Goal: Transaction & Acquisition: Purchase product/service

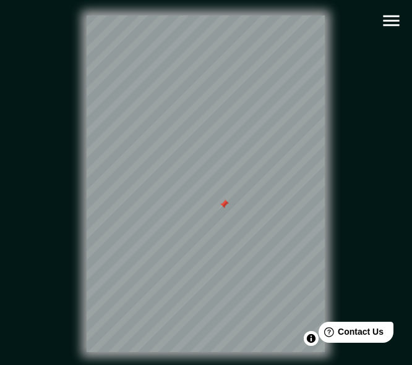
scroll to position [60, 0]
click at [372, 90] on div "© Mapbox © OpenStreetMap Improve this map © Maxar" at bounding box center [205, 184] width 370 height 329
click at [382, 29] on icon "button" at bounding box center [391, 21] width 22 height 22
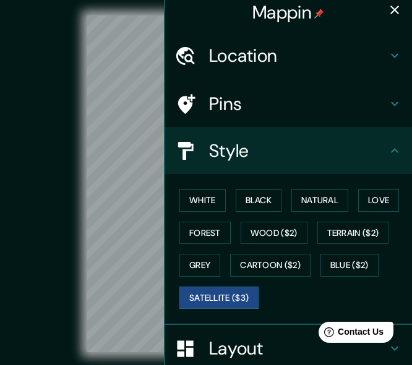
scroll to position [0, 0]
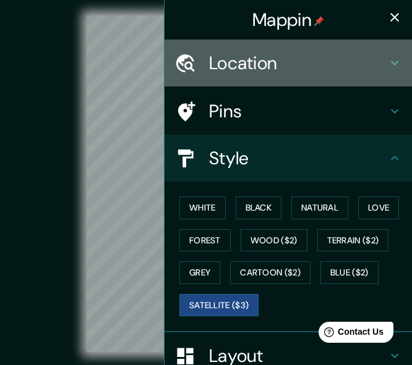
click at [244, 79] on div "Location" at bounding box center [287, 63] width 247 height 47
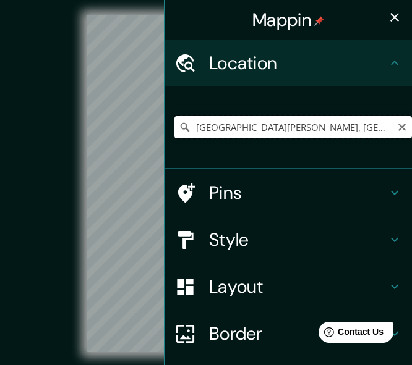
click at [275, 126] on input "Tuxtla Gutiérrez, Chiapas, Mexico" at bounding box center [292, 127] width 237 height 22
click at [333, 127] on input "Tuxtla Gutiérrez, Chiapas, Mexico" at bounding box center [292, 127] width 237 height 22
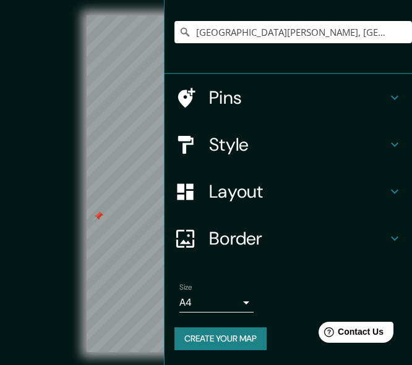
click at [204, 129] on div "Style" at bounding box center [287, 144] width 247 height 47
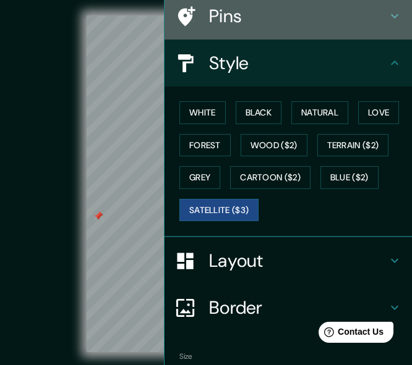
click at [271, 28] on div "Pins" at bounding box center [287, 16] width 247 height 47
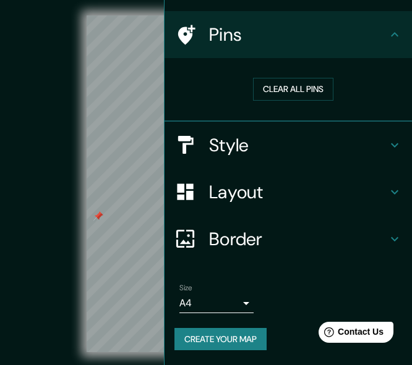
scroll to position [77, 0]
click at [273, 89] on button "Clear all pins" at bounding box center [293, 89] width 80 height 23
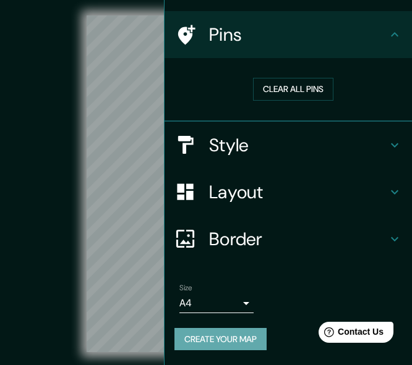
click at [234, 336] on button "Create your map" at bounding box center [220, 339] width 92 height 23
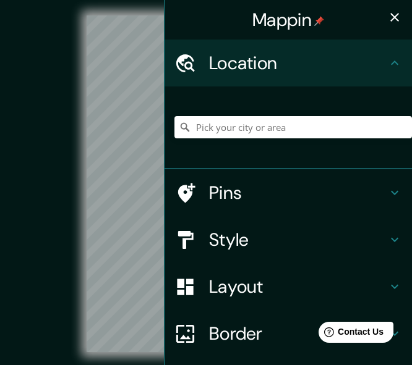
scroll to position [117, 0]
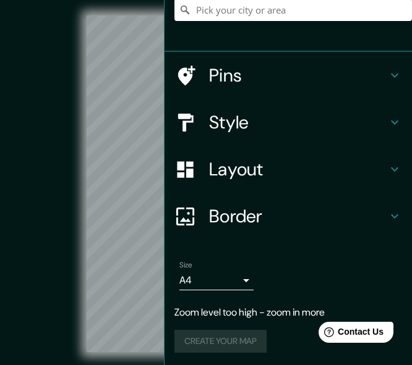
click at [38, 180] on div "© Mapbox © OpenStreetMap Improve this map" at bounding box center [205, 184] width 370 height 329
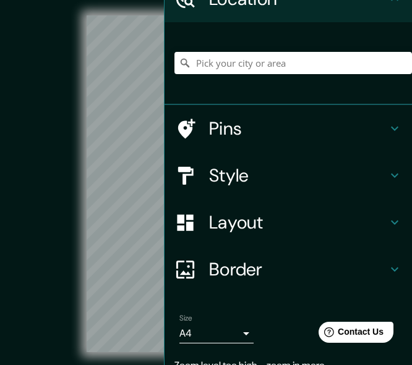
scroll to position [55, 0]
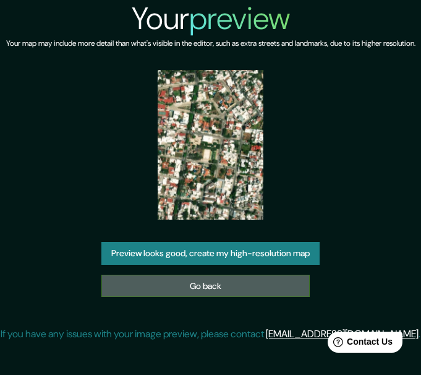
click at [250, 291] on link "Go back" at bounding box center [205, 286] width 208 height 23
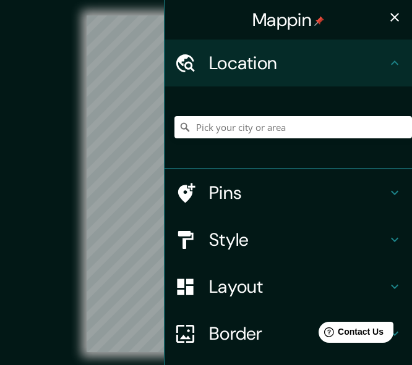
click at [382, 19] on button "button" at bounding box center [394, 17] width 25 height 25
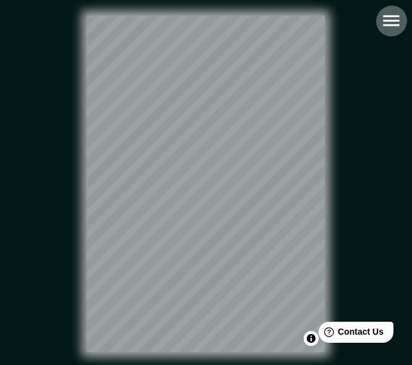
click at [386, 23] on icon "button" at bounding box center [391, 21] width 22 height 22
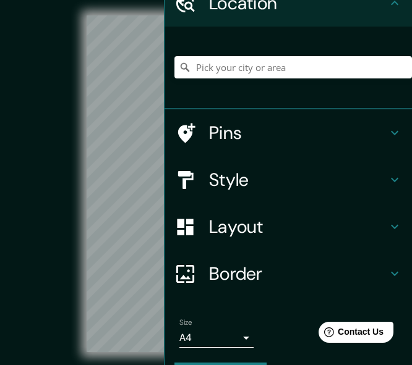
scroll to position [95, 0]
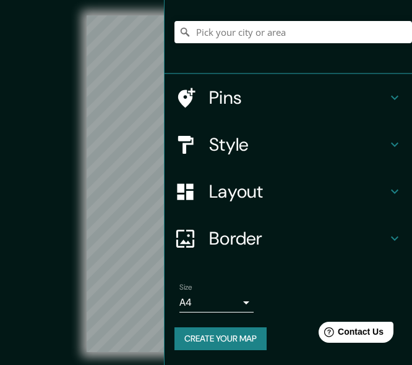
click at [53, 209] on div "© Mapbox © OpenStreetMap Improve this map" at bounding box center [205, 184] width 370 height 329
click at [270, 33] on input "Pick your city or area" at bounding box center [292, 32] width 237 height 22
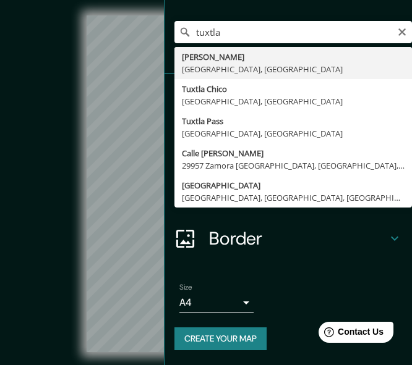
type input "[GEOGRAPHIC_DATA][PERSON_NAME], [GEOGRAPHIC_DATA], [GEOGRAPHIC_DATA]"
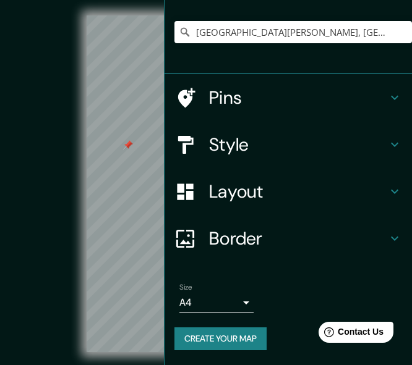
scroll to position [0, 0]
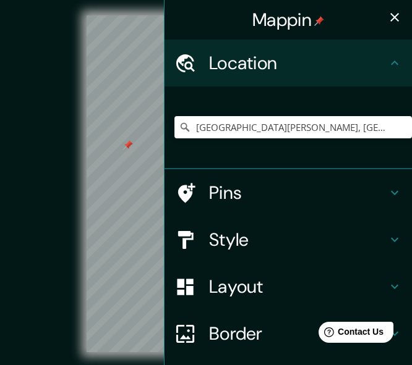
click at [394, 2] on div "Mappin" at bounding box center [287, 20] width 247 height 40
click at [387, 14] on icon "button" at bounding box center [394, 17] width 15 height 15
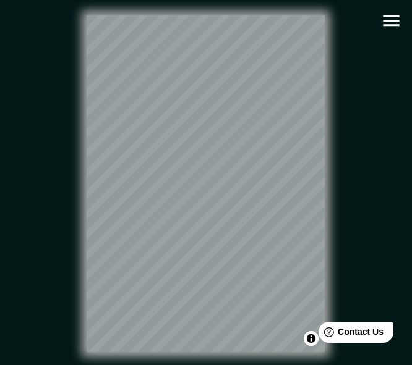
click at [386, 15] on icon "button" at bounding box center [391, 21] width 22 height 22
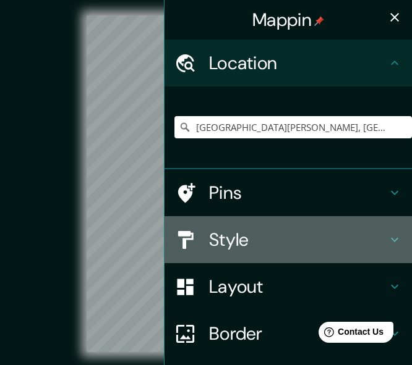
click at [260, 243] on h4 "Style" at bounding box center [298, 240] width 178 height 22
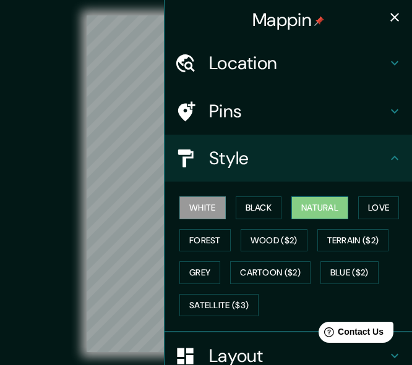
click at [326, 213] on button "Natural" at bounding box center [319, 208] width 57 height 23
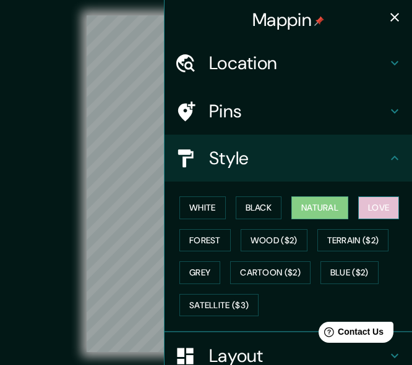
click at [370, 210] on button "Love" at bounding box center [378, 208] width 41 height 23
click at [321, 213] on button "Natural" at bounding box center [319, 208] width 57 height 23
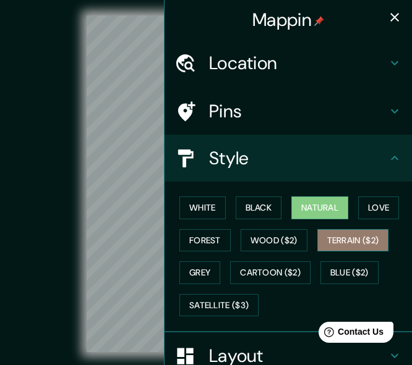
click at [368, 236] on button "Terrain ($2)" at bounding box center [353, 240] width 72 height 23
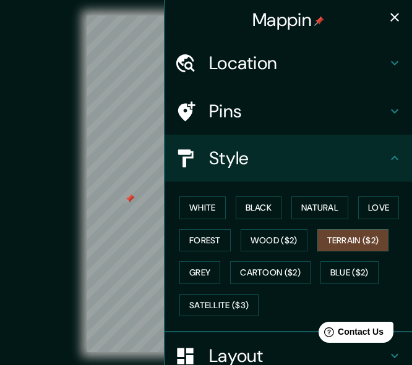
click at [387, 14] on icon "button" at bounding box center [394, 17] width 15 height 15
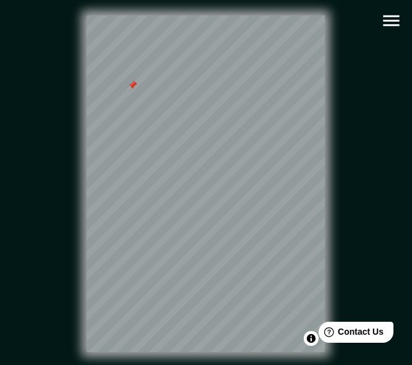
click at [390, 21] on icon "button" at bounding box center [391, 20] width 16 height 11
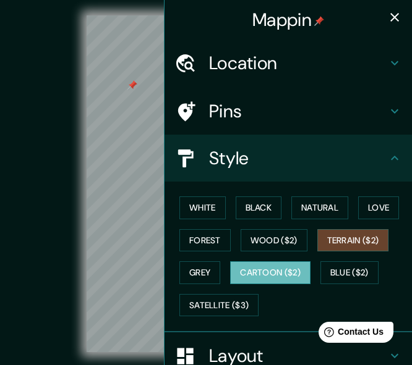
click at [267, 265] on button "Cartoon ($2)" at bounding box center [270, 273] width 80 height 23
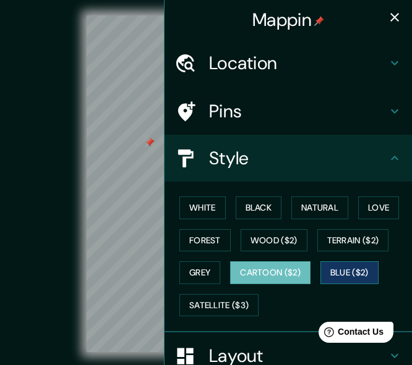
click at [362, 265] on button "Blue ($2)" at bounding box center [349, 273] width 58 height 23
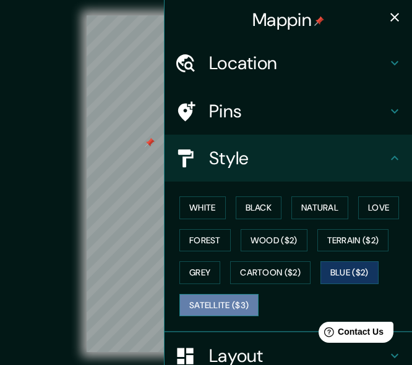
click at [233, 307] on button "Satellite ($3)" at bounding box center [218, 305] width 79 height 23
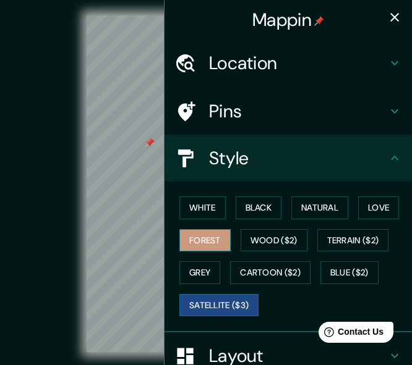
click at [190, 245] on button "Forest" at bounding box center [204, 240] width 51 height 23
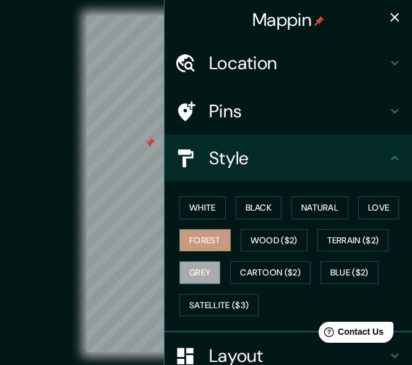
click at [200, 268] on button "Grey" at bounding box center [199, 273] width 41 height 23
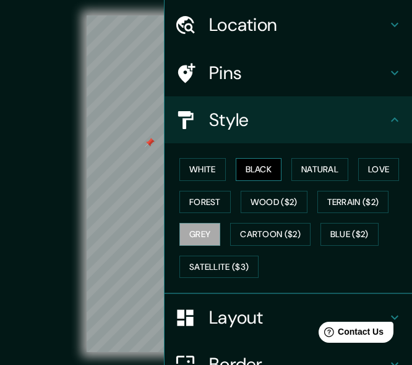
scroll to position [149, 0]
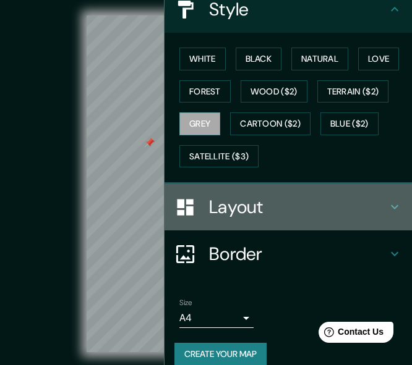
click at [253, 213] on h4 "Layout" at bounding box center [298, 207] width 178 height 22
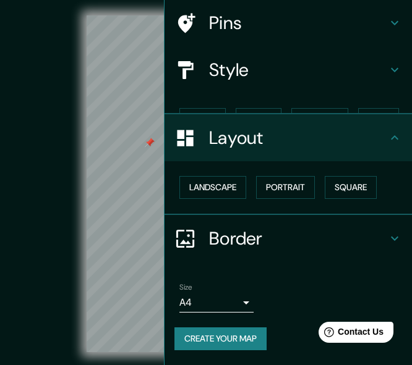
scroll to position [67, 0]
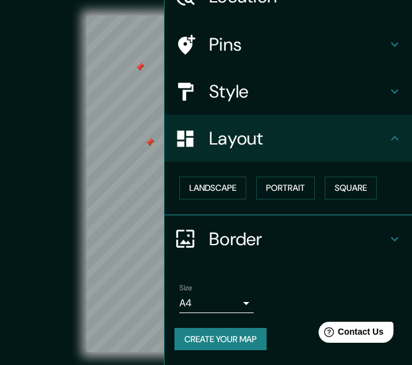
click at [203, 201] on div "Landscape Portrait Square" at bounding box center [292, 188] width 237 height 33
click at [216, 187] on button "Landscape" at bounding box center [212, 188] width 67 height 23
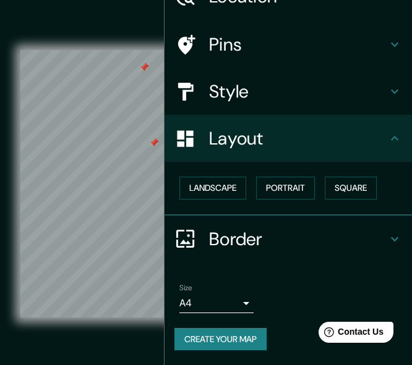
click at [249, 182] on div "Landscape Portrait Square" at bounding box center [292, 188] width 237 height 33
click at [276, 184] on button "Portrait" at bounding box center [285, 188] width 59 height 23
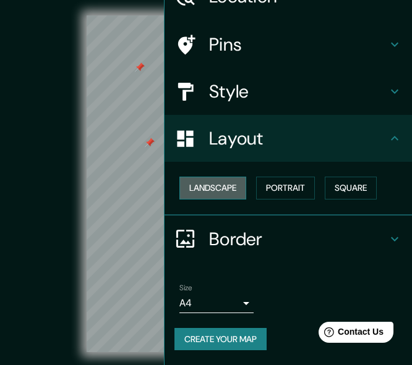
click at [200, 185] on button "Landscape" at bounding box center [212, 188] width 67 height 23
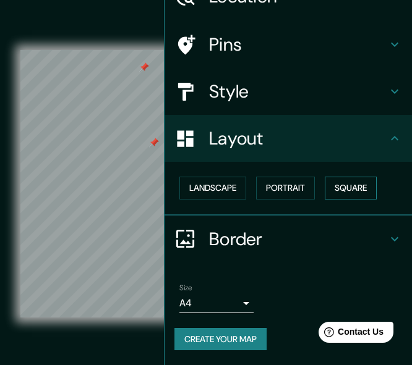
click at [360, 187] on button "Square" at bounding box center [351, 188] width 52 height 23
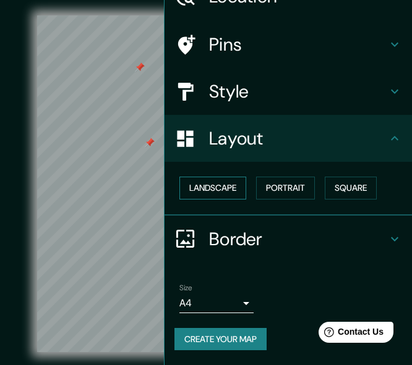
click at [196, 189] on button "Landscape" at bounding box center [212, 188] width 67 height 23
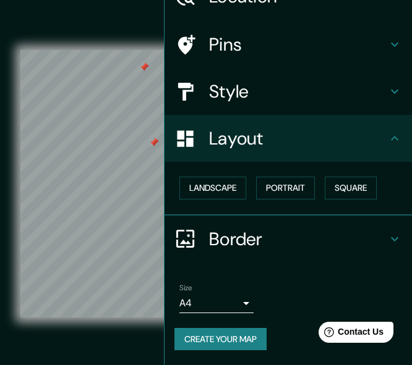
click at [244, 85] on h4 "Style" at bounding box center [298, 91] width 178 height 22
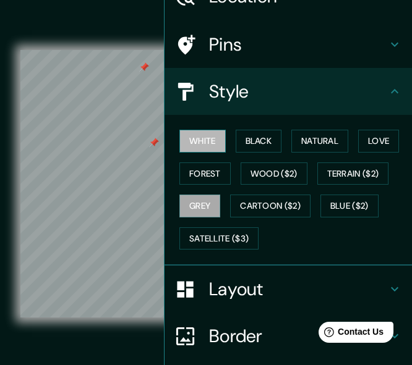
click at [203, 139] on button "White" at bounding box center [202, 141] width 46 height 23
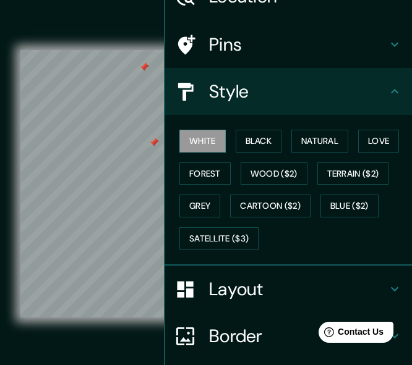
click at [257, 38] on h4 "Pins" at bounding box center [298, 44] width 178 height 22
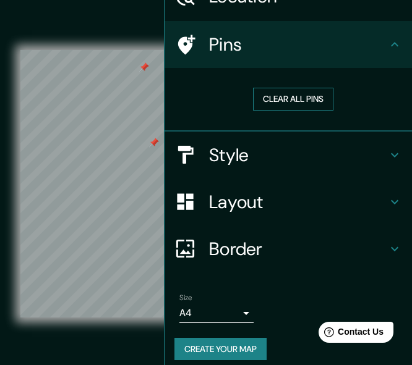
click at [287, 93] on button "Clear all pins" at bounding box center [293, 99] width 80 height 23
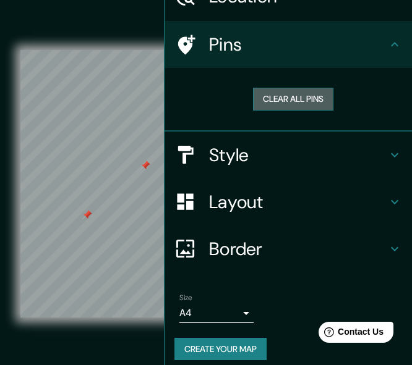
click at [276, 101] on button "Clear all pins" at bounding box center [293, 99] width 80 height 23
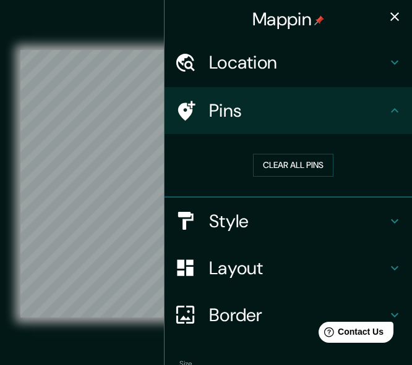
scroll to position [0, 0]
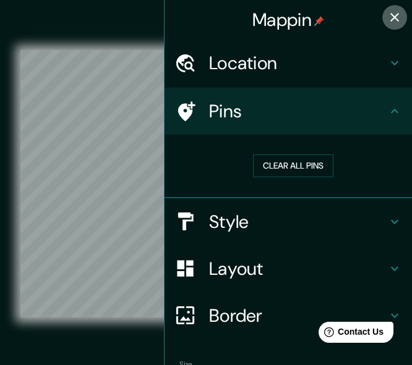
click at [396, 19] on button "button" at bounding box center [394, 17] width 25 height 25
